Goal: Register for event/course

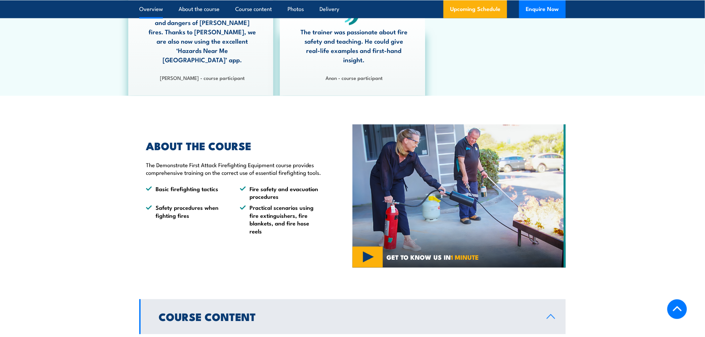
scroll to position [222, 0]
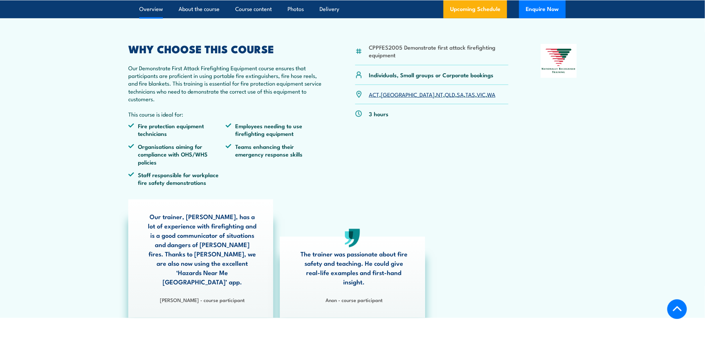
click at [457, 98] on link "SA" at bounding box center [460, 94] width 7 height 8
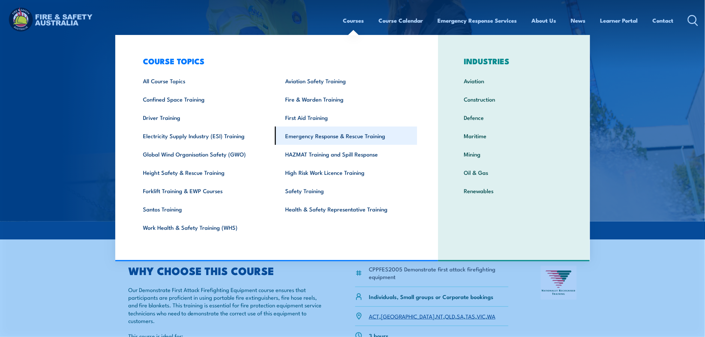
click at [366, 136] on link "Emergency Response & Rescue Training" at bounding box center [346, 136] width 142 height 18
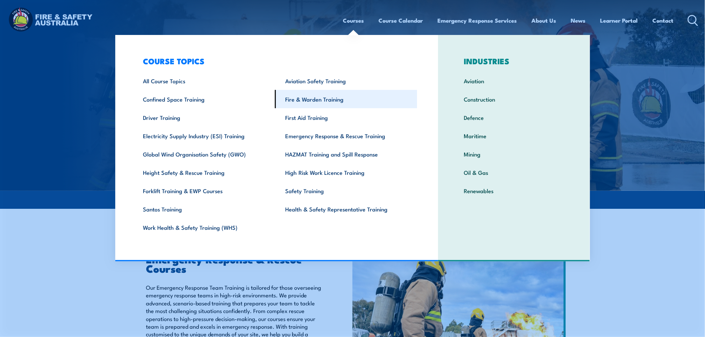
click at [322, 96] on link "Fire & Warden Training" at bounding box center [346, 99] width 142 height 18
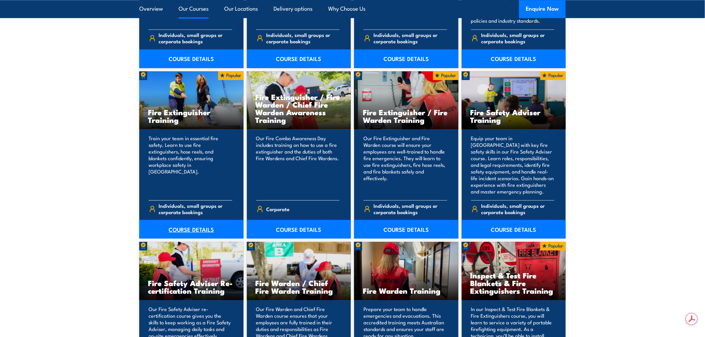
click at [189, 229] on link "COURSE DETAILS" at bounding box center [191, 229] width 104 height 19
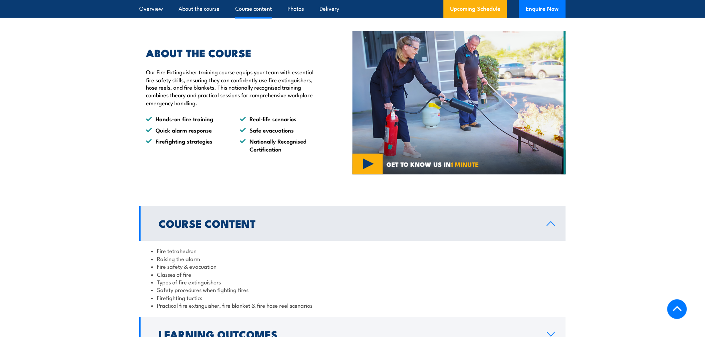
scroll to position [666, 0]
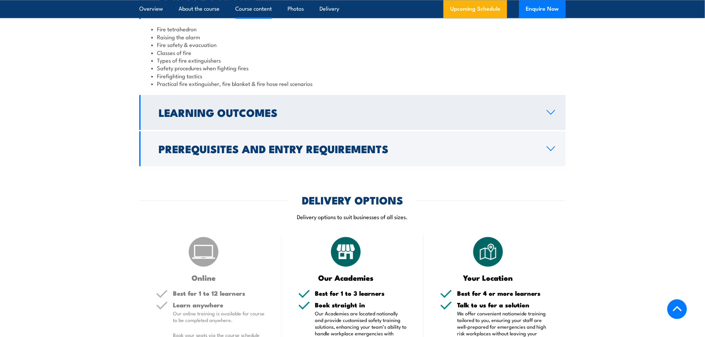
click at [555, 111] on icon at bounding box center [551, 112] width 9 height 5
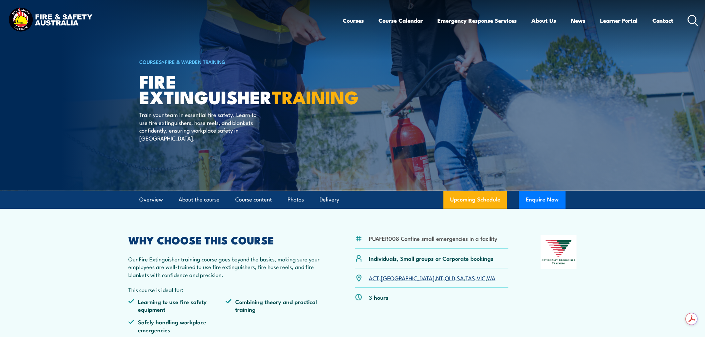
scroll to position [222, 0]
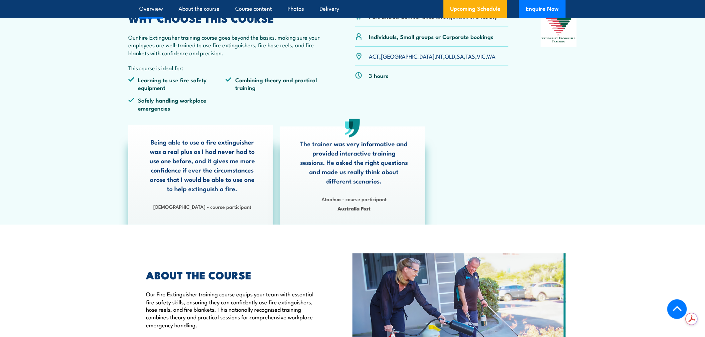
click at [457, 58] on link "SA" at bounding box center [460, 56] width 7 height 8
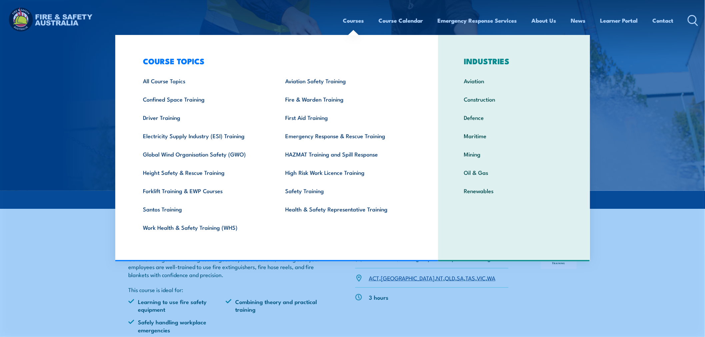
click at [92, 110] on img at bounding box center [352, 95] width 705 height 191
click at [330, 97] on link "Fire & Warden Training" at bounding box center [346, 99] width 142 height 18
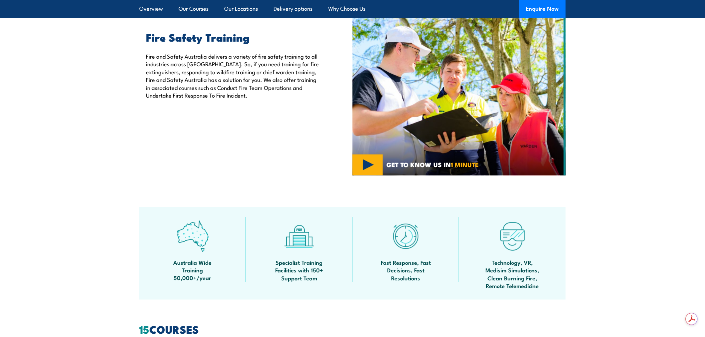
scroll to position [444, 0]
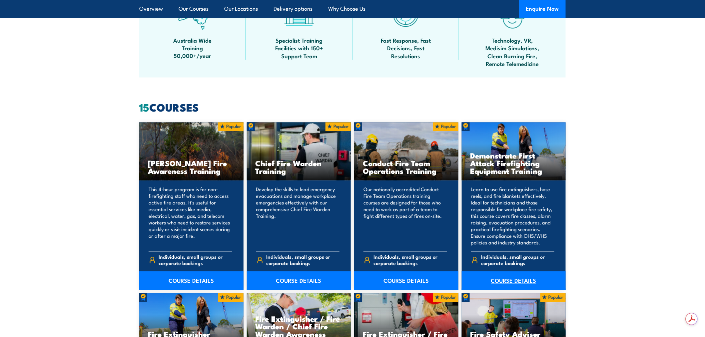
click at [506, 282] on link "COURSE DETAILS" at bounding box center [514, 281] width 104 height 19
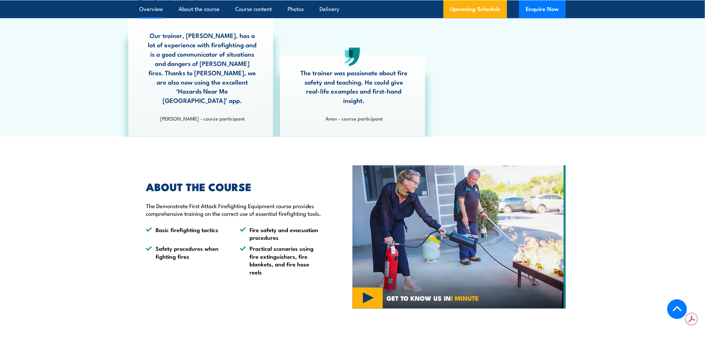
scroll to position [222, 0]
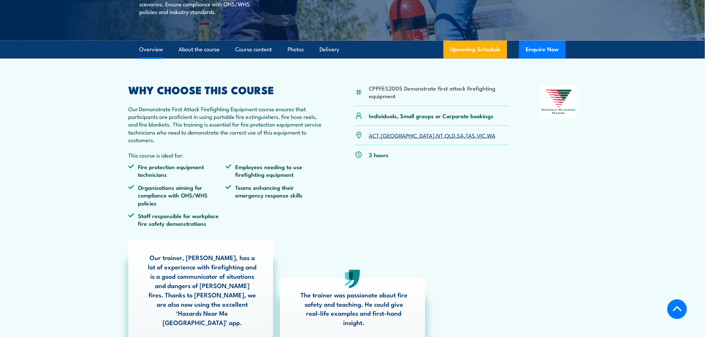
click at [457, 139] on link "SA" at bounding box center [460, 135] width 7 height 8
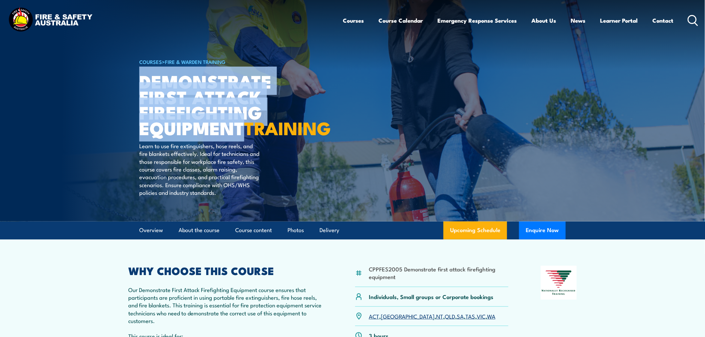
drag, startPoint x: 242, startPoint y: 133, endPoint x: 142, endPoint y: 78, distance: 114.5
click at [142, 78] on h1 "Demonstrate First Attack Firefighting Equipment TRAINING" at bounding box center [221, 104] width 165 height 62
copy h1 "Demonstrate First Attack Firefighting Equipment"
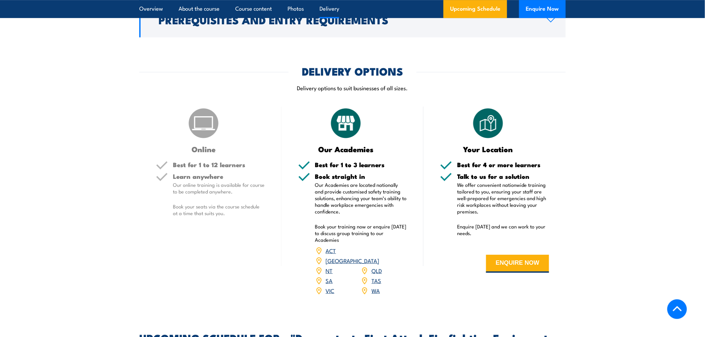
scroll to position [1111, 0]
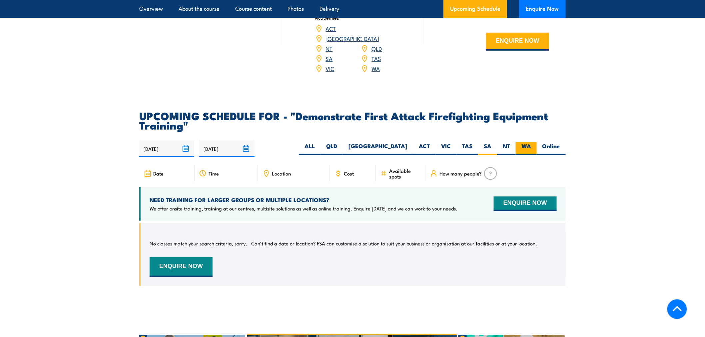
click at [527, 142] on label "WA" at bounding box center [526, 148] width 21 height 13
click at [531, 142] on input "WA" at bounding box center [533, 144] width 4 height 4
radio input "true"
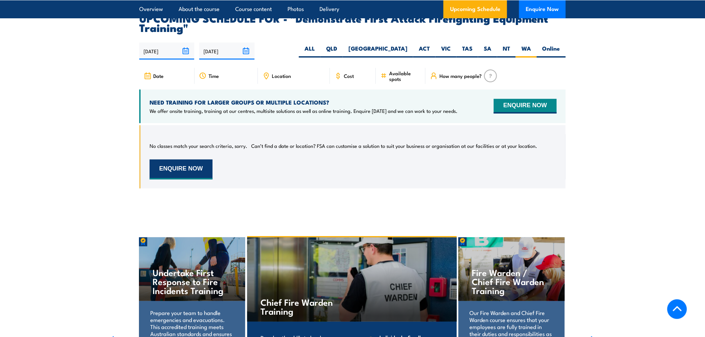
click at [195, 161] on button "ENQUIRE NOW" at bounding box center [181, 170] width 63 height 20
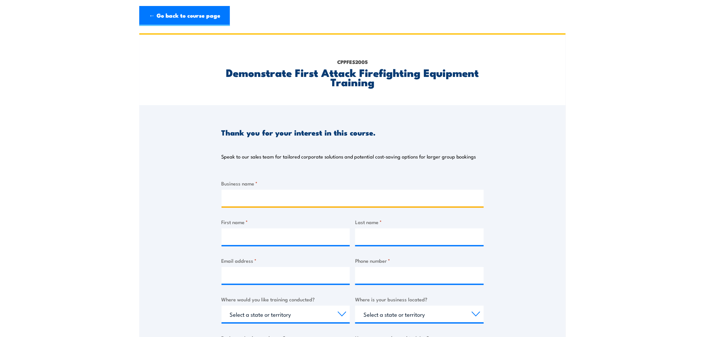
click at [318, 201] on input "Business name *" at bounding box center [353, 198] width 262 height 17
type input "Radlink Communications"
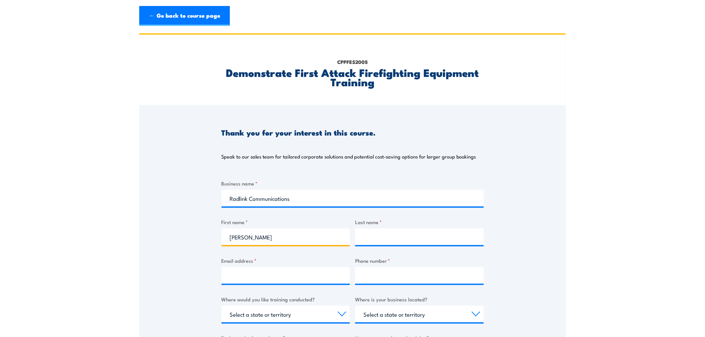
type input "[PERSON_NAME]"
type input "r"
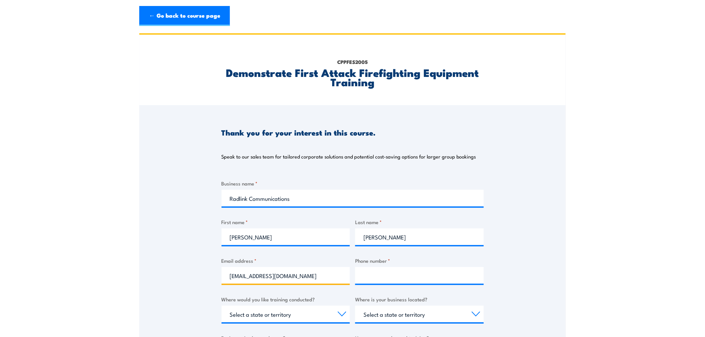
type input "[EMAIL_ADDRESS][DOMAIN_NAME]"
